Goal: Go to known website: Access a specific website the user already knows

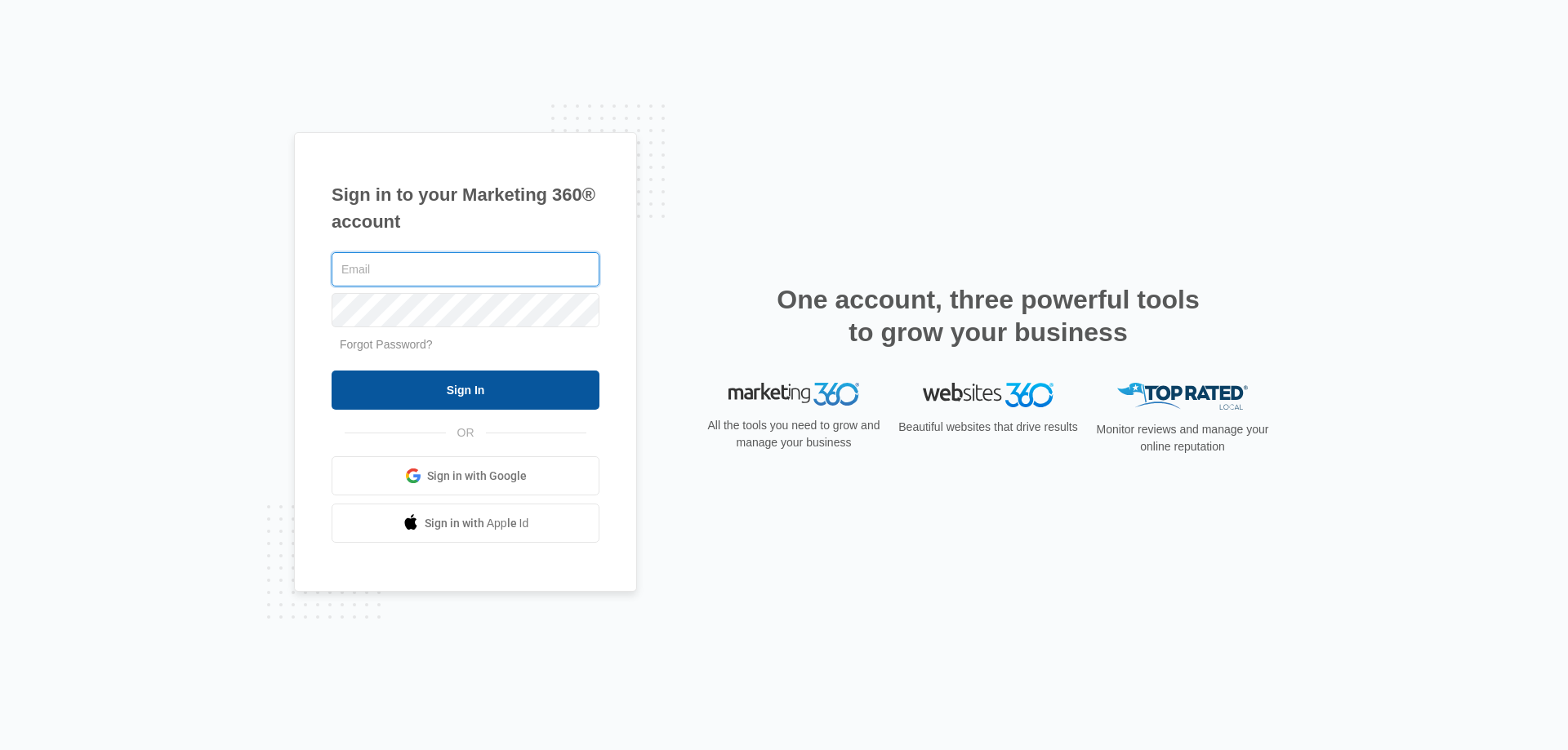
type input "kaitlyn.brunswig@madwire.com"
click at [462, 397] on input "Sign In" at bounding box center [465, 391] width 267 height 40
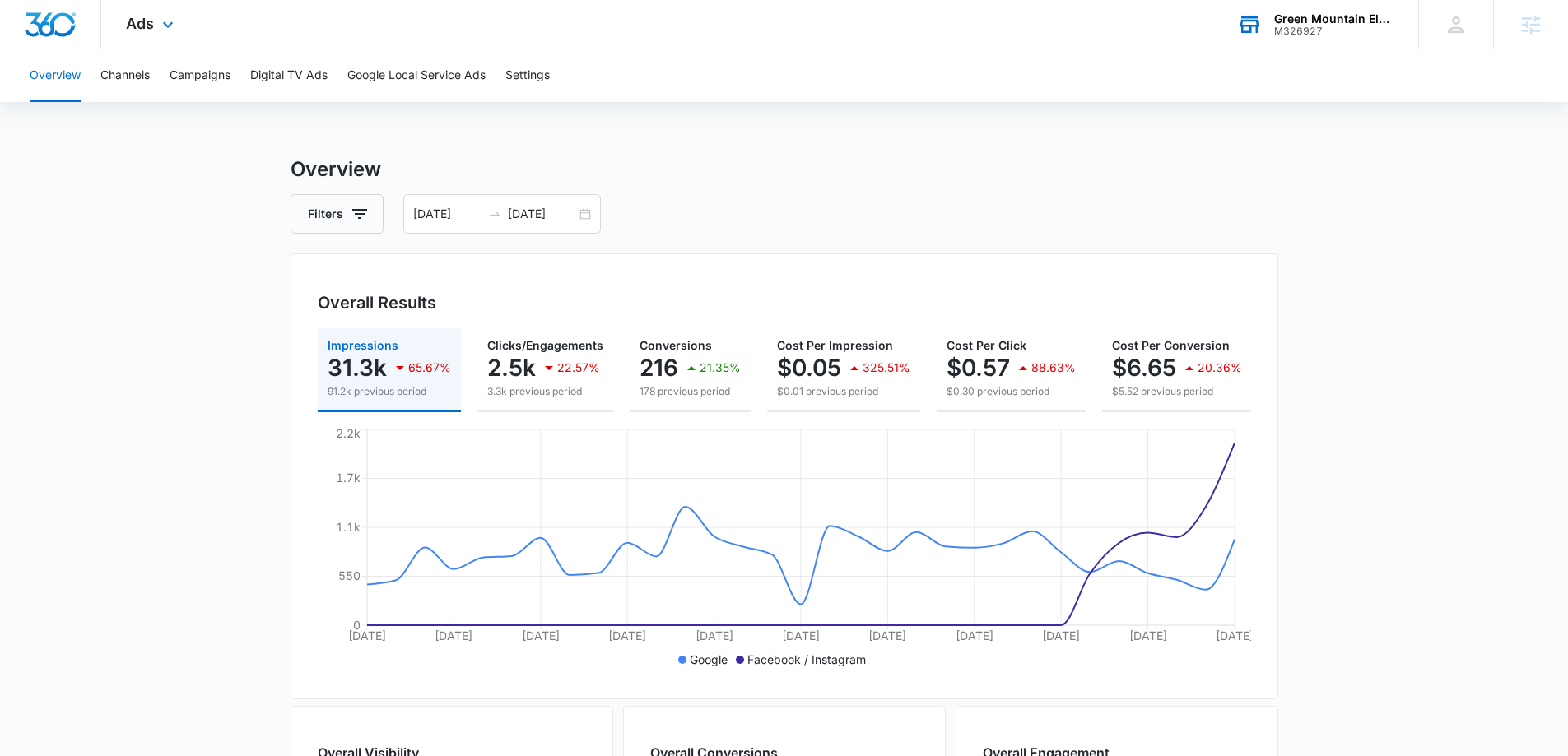
click at [1318, 25] on div "M326927" at bounding box center [1335, 31] width 120 height 12
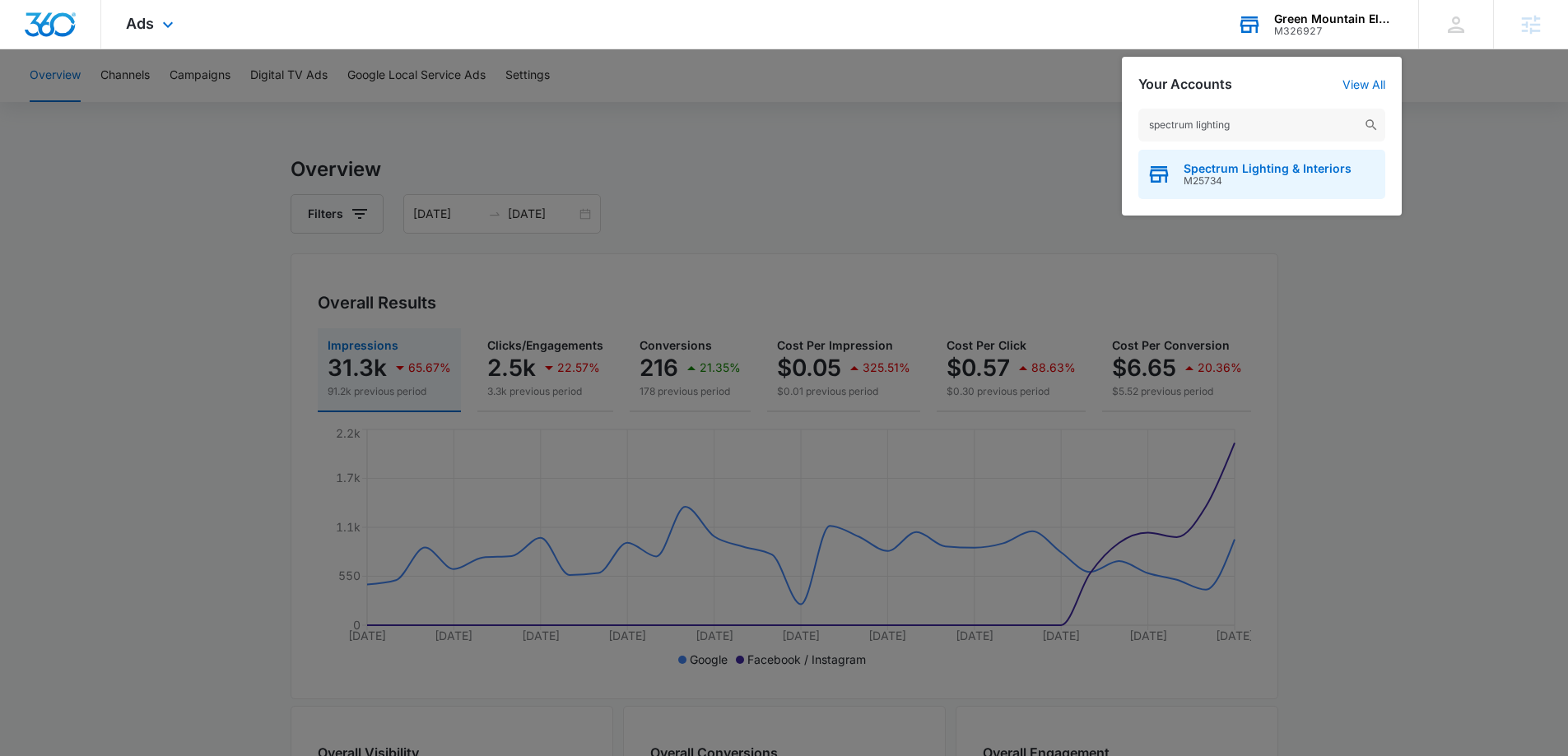
type input "spectrum lighting"
click at [1280, 185] on span "M25734" at bounding box center [1267, 181] width 168 height 12
